Goal: Task Accomplishment & Management: Use online tool/utility

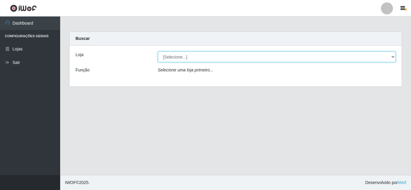
drag, startPoint x: 0, startPoint y: 0, endPoint x: 259, endPoint y: 59, distance: 265.9
click at [259, 59] on select "[Selecione...] Queiroz [GEOGRAPHIC_DATA] - [PERSON_NAME]" at bounding box center [277, 57] width 238 height 11
select select "462"
click at [158, 52] on select "[Selecione...] Queiroz [GEOGRAPHIC_DATA] - [PERSON_NAME]" at bounding box center [277, 57] width 238 height 11
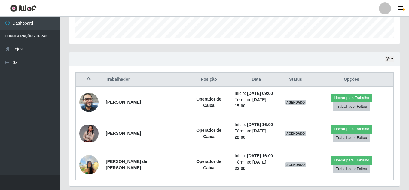
scroll to position [180, 0]
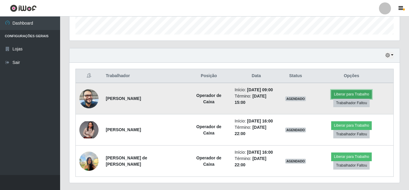
click at [331, 99] on button "Liberar para Trabalho" at bounding box center [351, 94] width 41 height 8
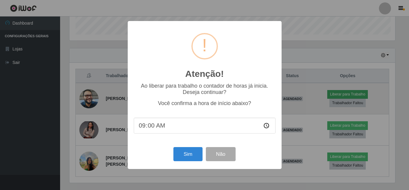
scroll to position [125, 327]
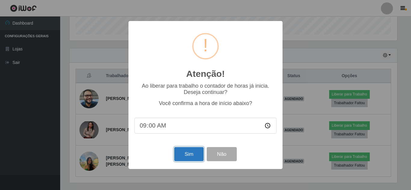
click at [191, 157] on button "Sim" at bounding box center [188, 154] width 29 height 14
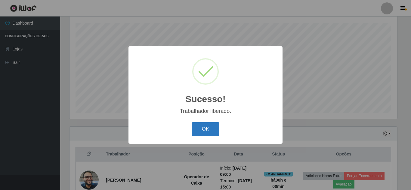
click at [203, 130] on button "OK" at bounding box center [205, 129] width 28 height 14
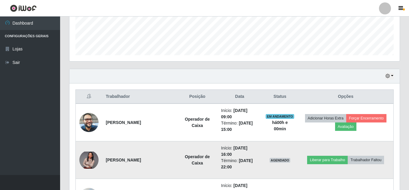
scroll to position [162, 0]
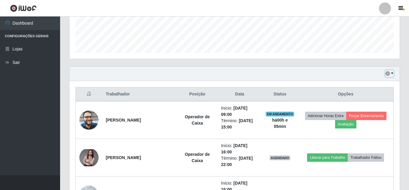
click at [392, 75] on button "button" at bounding box center [389, 73] width 8 height 7
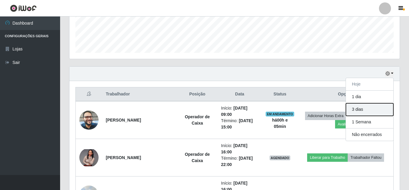
click at [353, 111] on button "3 dias" at bounding box center [369, 109] width 47 height 13
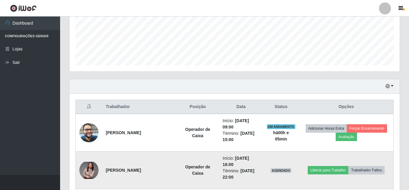
scroll to position [147, 0]
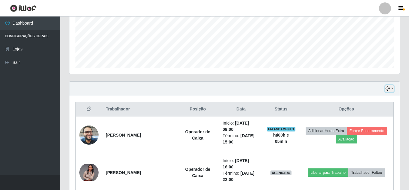
click at [392, 89] on button "button" at bounding box center [389, 88] width 8 height 7
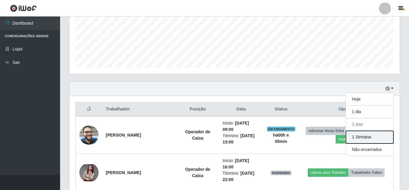
click at [377, 136] on button "1 Semana" at bounding box center [369, 137] width 47 height 13
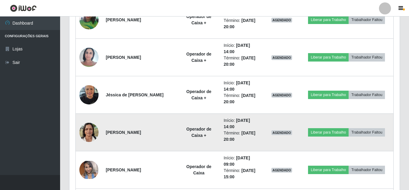
scroll to position [748, 0]
